Goal: Connect with others: Connect with others

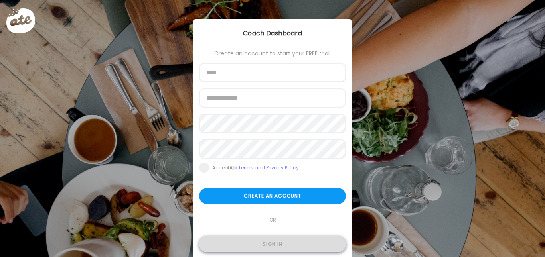
click at [274, 248] on div "Sign in" at bounding box center [272, 245] width 147 height 16
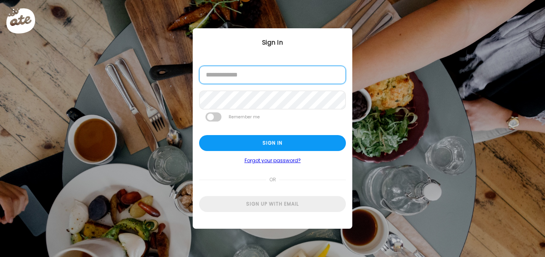
click at [255, 78] on input "email" at bounding box center [272, 75] width 147 height 18
type input "**********"
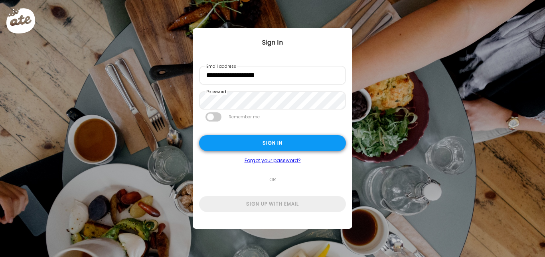
click at [253, 140] on div "Sign in" at bounding box center [272, 143] width 147 height 16
type input "**********"
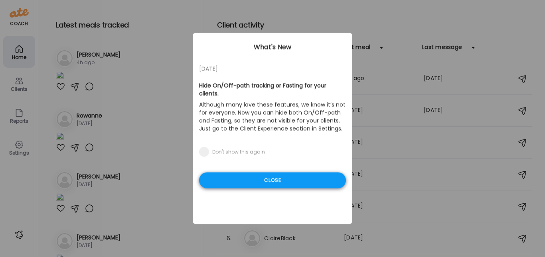
click at [260, 173] on div "Close" at bounding box center [272, 181] width 147 height 16
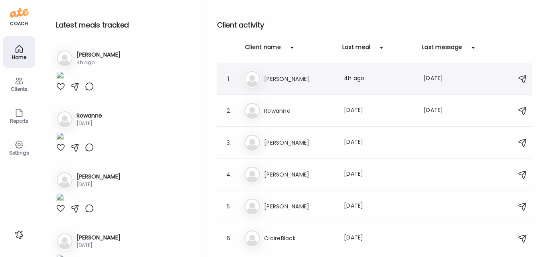
click at [311, 92] on div "1. Sa Sarah Last meal: 4h ago Last message: 21d ago You: - Meals wise, unsure i…" at bounding box center [374, 79] width 315 height 32
click at [314, 81] on h3 "[PERSON_NAME]" at bounding box center [299, 79] width 70 height 10
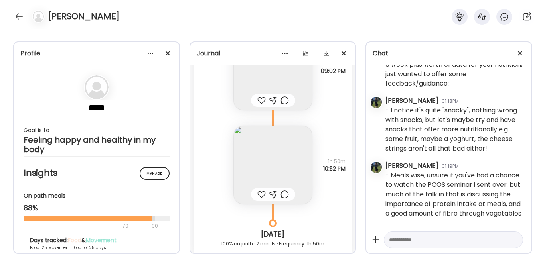
scroll to position [12870, 0]
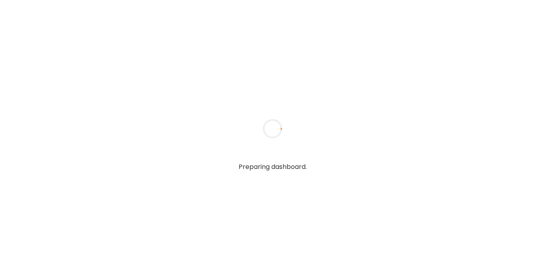
type input "**********"
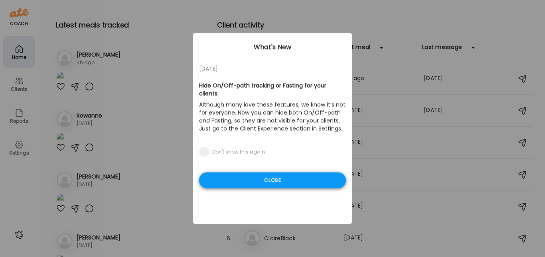
click at [218, 173] on div "Close" at bounding box center [272, 181] width 147 height 16
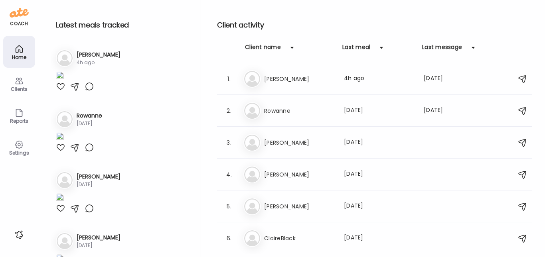
click at [16, 85] on icon at bounding box center [19, 81] width 10 height 10
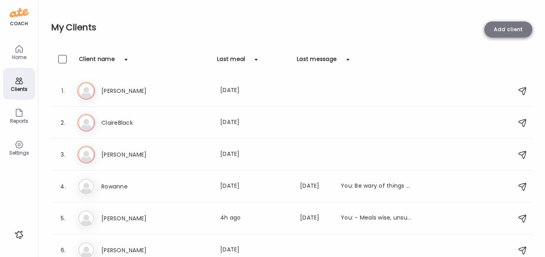
click at [510, 29] on div "Add client" at bounding box center [508, 30] width 48 height 16
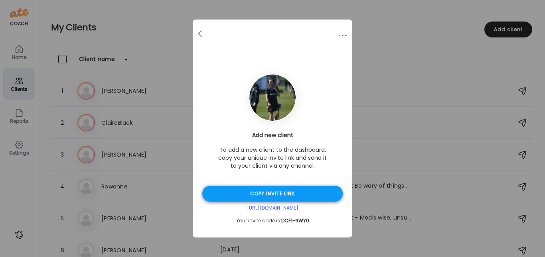
click at [260, 193] on div "Copy invite link" at bounding box center [272, 194] width 140 height 16
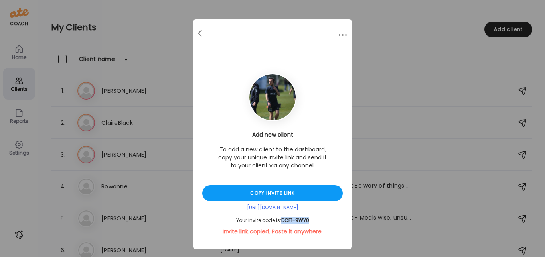
drag, startPoint x: 279, startPoint y: 221, endPoint x: 309, endPoint y: 220, distance: 29.9
click at [309, 220] on div "Your invite code is: DCF1-9WY0" at bounding box center [272, 220] width 140 height 6
copy span "DCF1-9WY0"
click at [229, 195] on div "Copy invite link" at bounding box center [272, 193] width 140 height 16
click at [199, 38] on div at bounding box center [201, 34] width 16 height 16
